Goal: Task Accomplishment & Management: Manage account settings

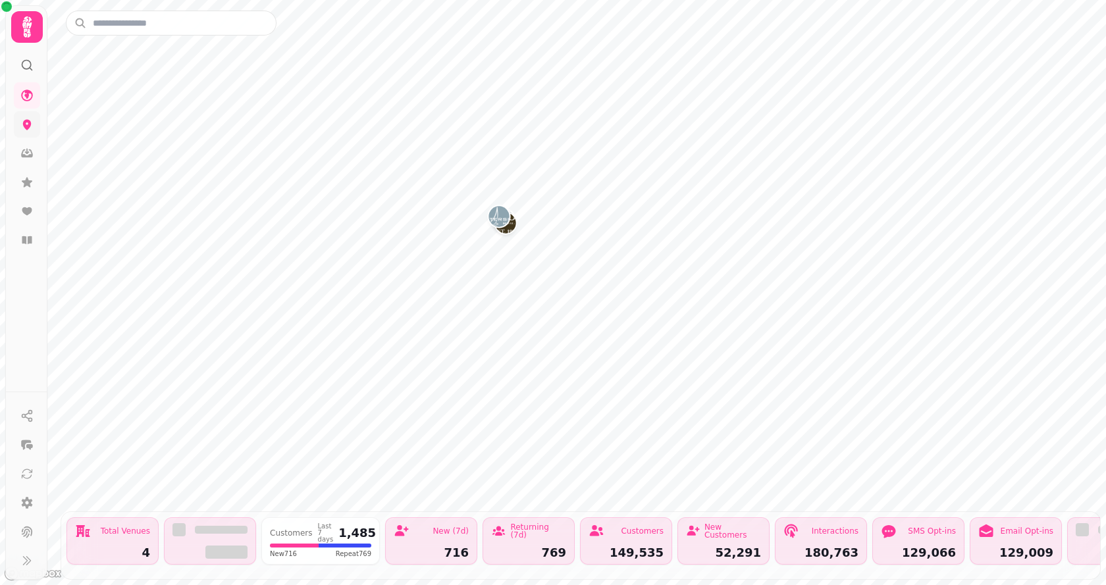
click at [27, 127] on icon at bounding box center [27, 125] width 9 height 11
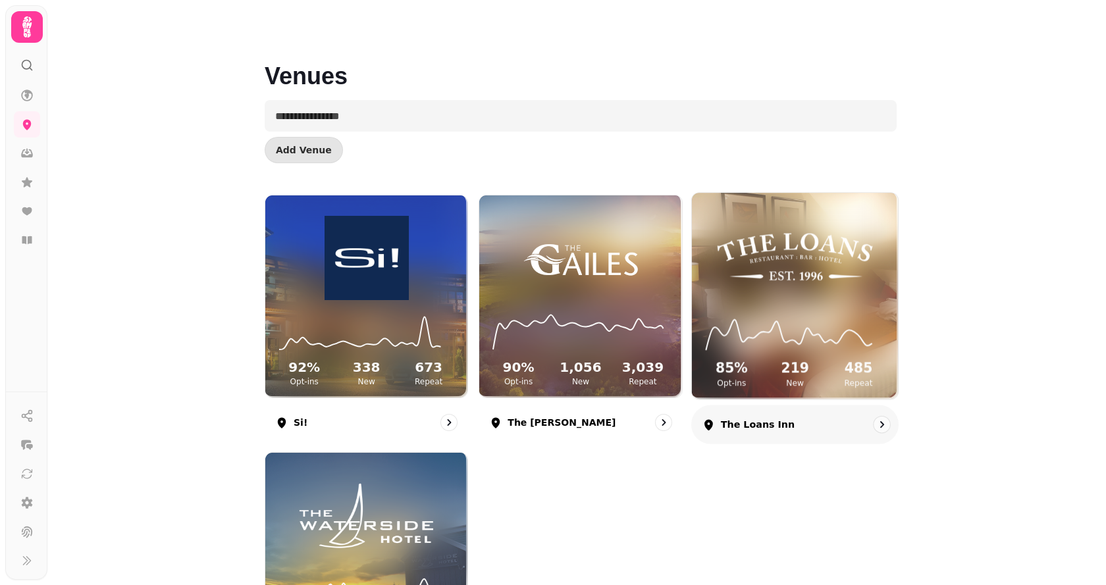
click at [764, 308] on div "85 % Opt-ins 219 New 485 Repeat" at bounding box center [795, 349] width 206 height 99
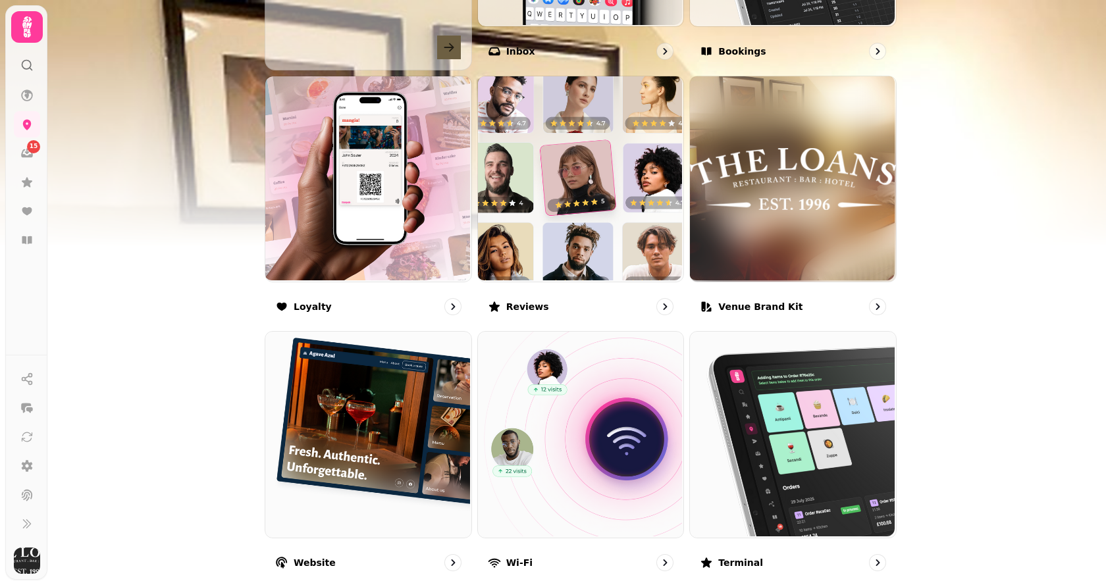
scroll to position [658, 0]
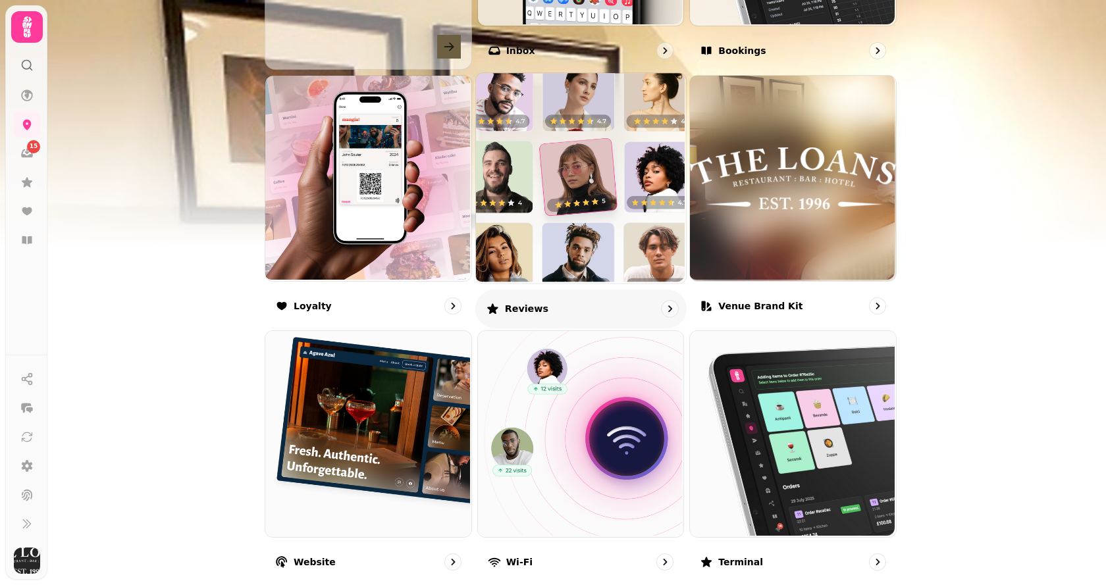
click at [560, 241] on img at bounding box center [579, 177] width 210 height 210
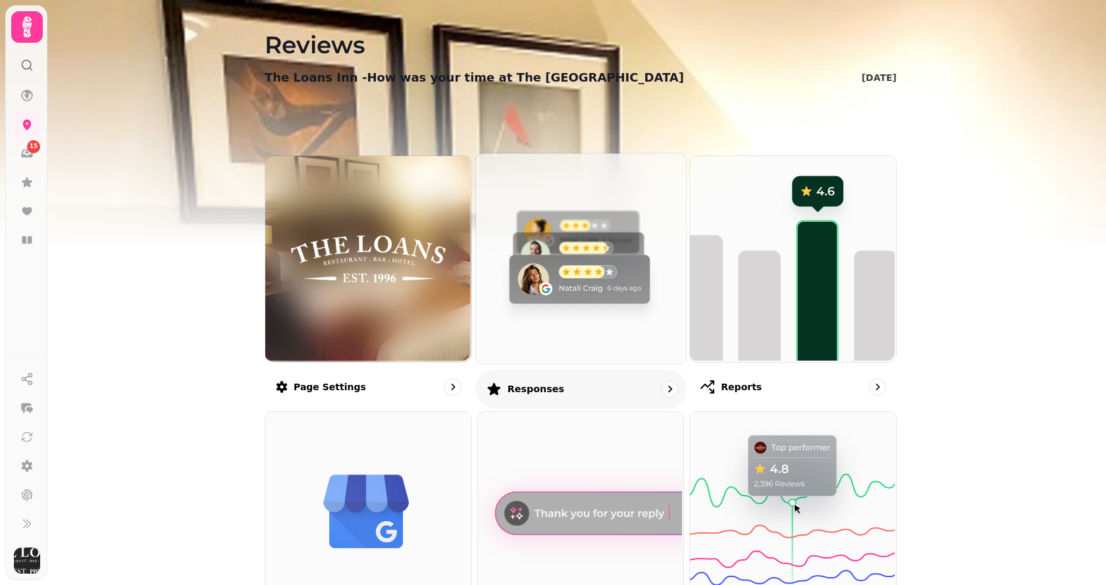
click at [571, 264] on img at bounding box center [579, 257] width 210 height 210
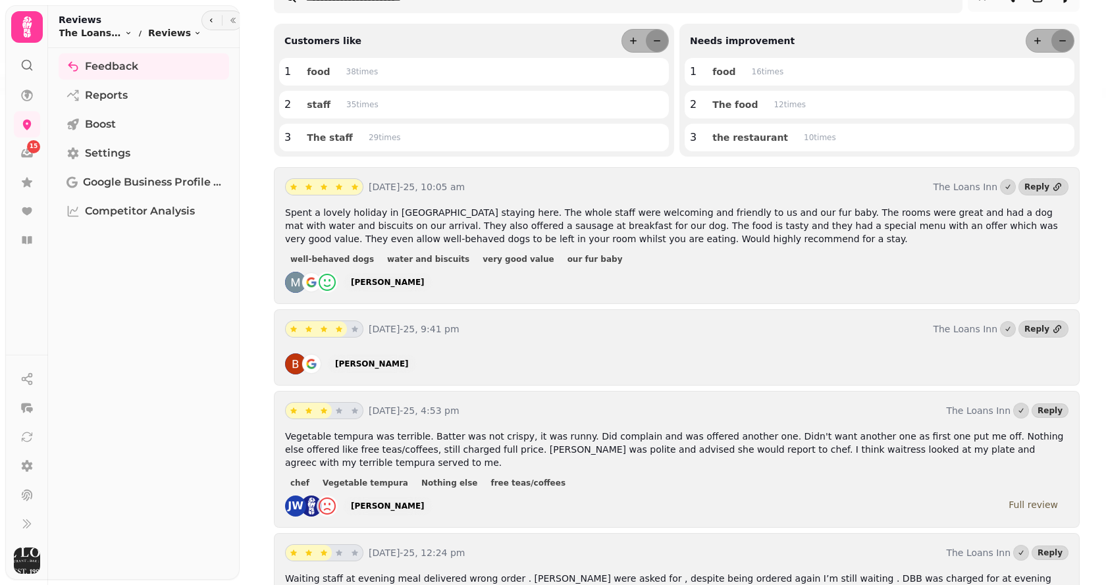
scroll to position [132, 0]
